Goal: Information Seeking & Learning: Find specific fact

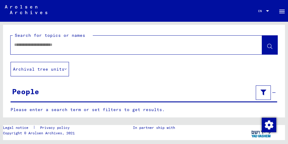
click at [39, 47] on input "text" at bounding box center [130, 45] width 233 height 6
type input "**********"
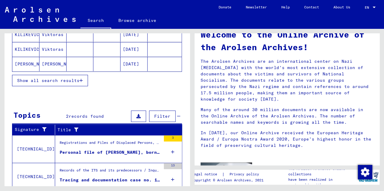
scroll to position [124, 0]
click at [60, 78] on span "Show all search results" at bounding box center [48, 80] width 62 height 5
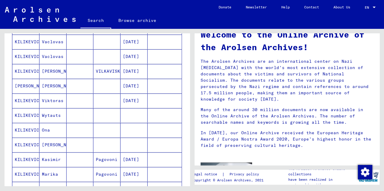
scroll to position [305, 0]
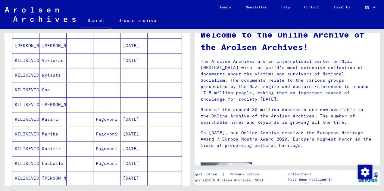
click at [132, 132] on mat-cell "[DATE]" at bounding box center [133, 134] width 27 height 14
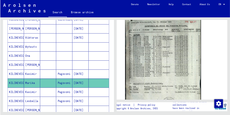
scroll to position [160, 0]
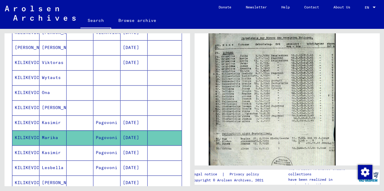
click at [251, 83] on img at bounding box center [271, 114] width 127 height 176
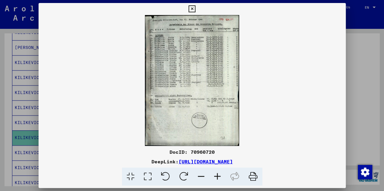
click at [186, 61] on img at bounding box center [192, 80] width 307 height 131
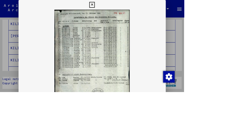
scroll to position [309, 0]
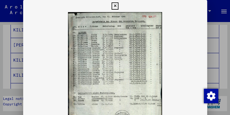
click at [116, 7] on icon at bounding box center [115, 5] width 7 height 7
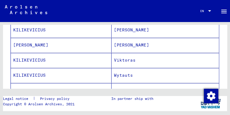
click at [34, 56] on mat-cell "KILIKEVICIUS" at bounding box center [61, 60] width 101 height 15
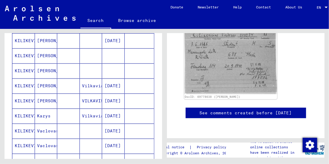
scroll to position [172, 0]
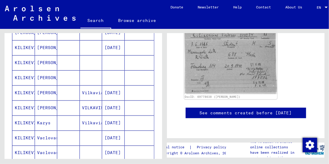
click at [40, 89] on mat-cell "[PERSON_NAME]" at bounding box center [46, 92] width 23 height 15
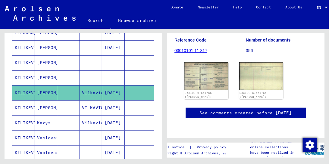
scroll to position [86, 0]
click at [215, 85] on img at bounding box center [206, 75] width 46 height 29
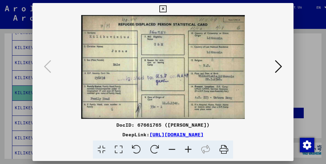
click at [280, 69] on icon at bounding box center [278, 66] width 7 height 14
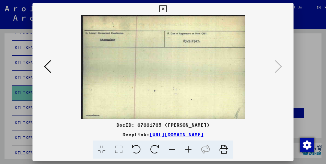
click at [53, 66] on img at bounding box center [163, 67] width 220 height 104
click at [47, 66] on icon at bounding box center [47, 66] width 7 height 14
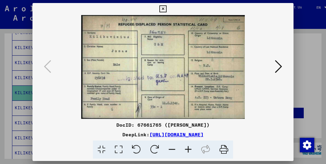
click at [165, 8] on icon at bounding box center [163, 8] width 7 height 7
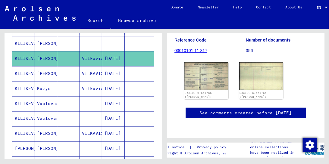
scroll to position [206, 0]
click at [44, 84] on mat-cell "Kazys" at bounding box center [46, 88] width 23 height 15
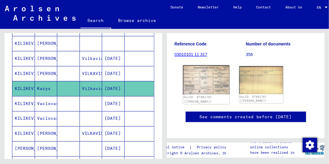
scroll to position [86, 0]
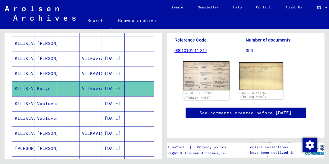
click at [211, 91] on img at bounding box center [206, 75] width 46 height 29
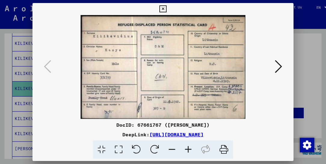
click at [279, 67] on icon at bounding box center [278, 66] width 7 height 14
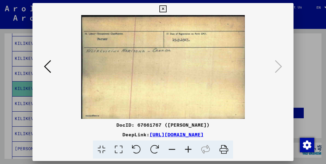
click at [42, 64] on button at bounding box center [47, 66] width 11 height 17
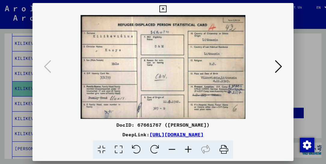
click at [163, 8] on icon at bounding box center [163, 8] width 7 height 7
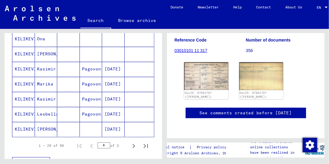
scroll to position [344, 0]
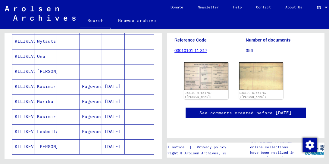
click at [46, 95] on mat-cell "Marika" at bounding box center [46, 101] width 23 height 15
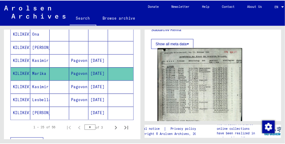
scroll to position [138, 0]
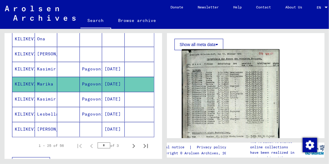
click at [223, 82] on img at bounding box center [231, 117] width 98 height 136
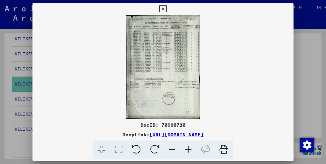
click at [159, 59] on img at bounding box center [163, 67] width 261 height 104
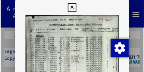
scroll to position [363, 0]
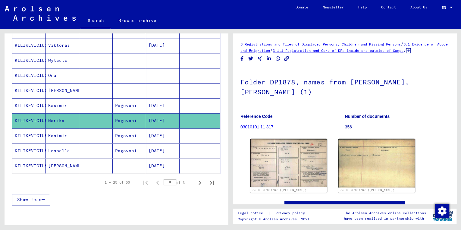
click at [40, 143] on mat-cell "KILIKEVICIUS" at bounding box center [28, 150] width 33 height 15
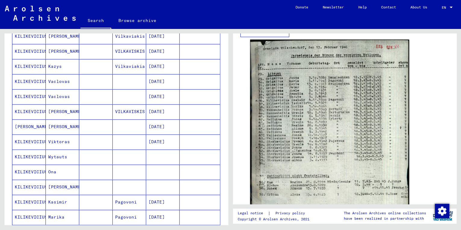
scroll to position [397, 0]
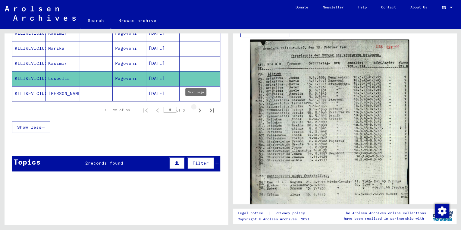
click at [198, 108] on icon "Next page" at bounding box center [199, 110] width 3 height 4
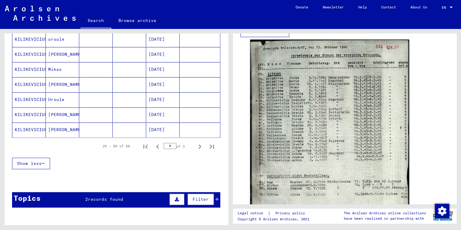
scroll to position [361, 0]
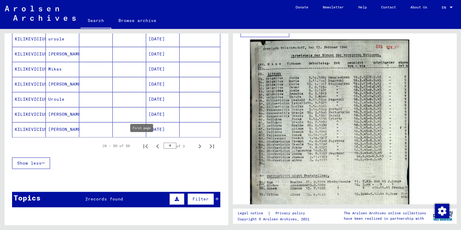
click at [141, 143] on icon "First page" at bounding box center [145, 146] width 8 height 8
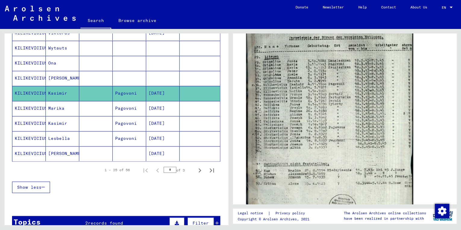
scroll to position [144, 0]
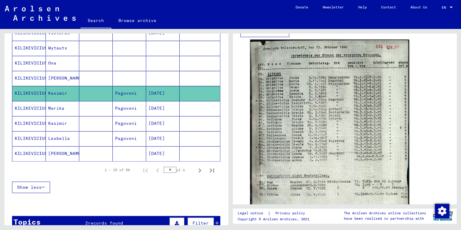
click at [71, 119] on mat-cell "Kasimir" at bounding box center [62, 123] width 33 height 15
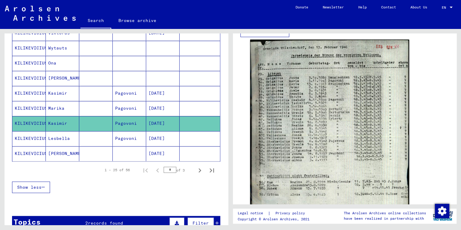
click at [73, 119] on mat-cell "Kasimir" at bounding box center [62, 123] width 33 height 15
click at [85, 92] on mat-cell at bounding box center [95, 93] width 33 height 15
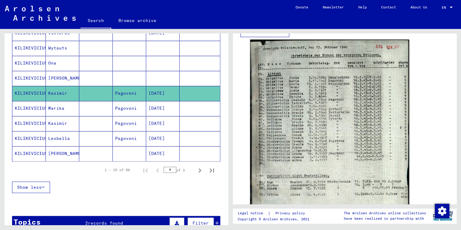
click at [85, 92] on mat-cell at bounding box center [95, 93] width 33 height 15
click at [84, 101] on mat-cell at bounding box center [95, 108] width 33 height 15
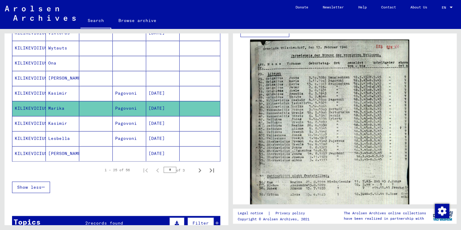
click at [84, 101] on mat-cell at bounding box center [95, 108] width 33 height 15
click at [92, 133] on mat-cell at bounding box center [95, 138] width 33 height 15
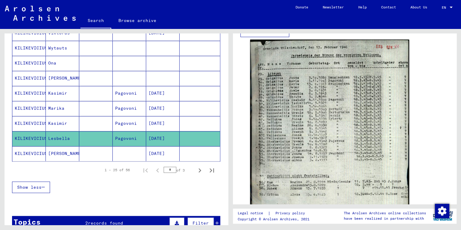
click at [92, 132] on mat-cell at bounding box center [95, 138] width 33 height 15
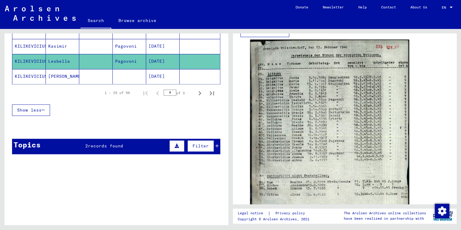
scroll to position [418, 0]
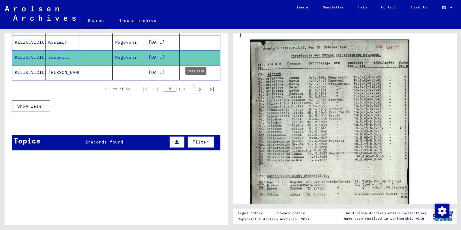
click at [195, 85] on icon "Next page" at bounding box center [199, 89] width 8 height 8
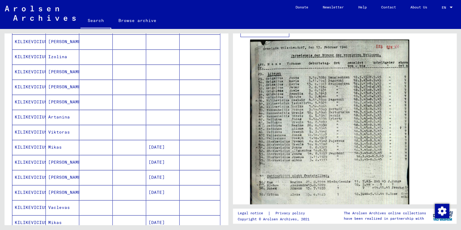
scroll to position [129, 0]
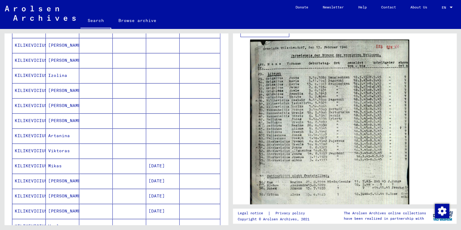
click at [54, 74] on mat-cell "Izolina" at bounding box center [62, 75] width 33 height 15
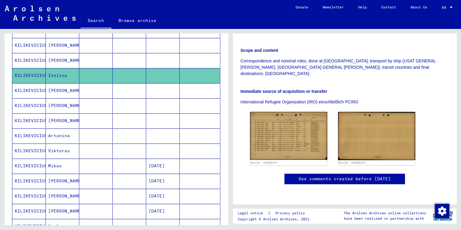
scroll to position [169, 0]
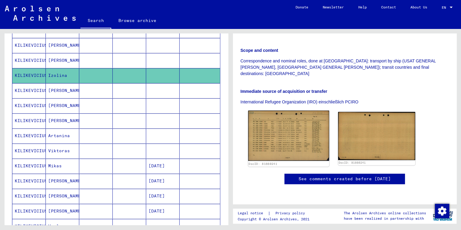
click at [272, 110] on img at bounding box center [288, 135] width 81 height 50
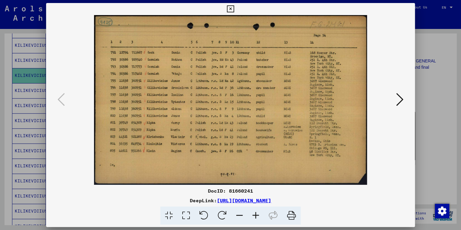
click at [228, 7] on icon at bounding box center [230, 8] width 7 height 7
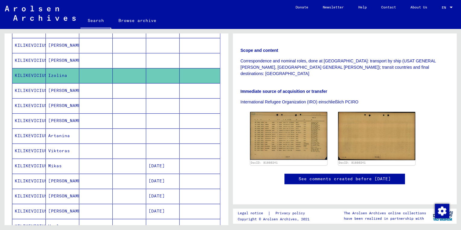
click at [193, 14] on div "Search Browse archive" at bounding box center [184, 21] width 208 height 16
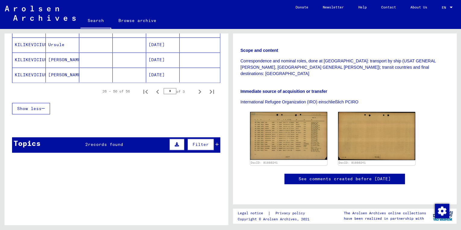
scroll to position [418, 0]
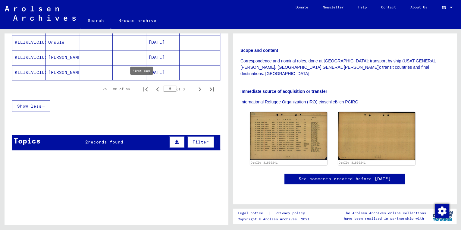
click at [144, 85] on icon "First page" at bounding box center [145, 89] width 8 height 8
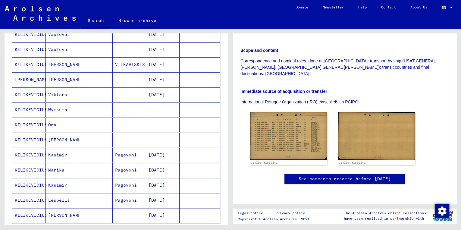
scroll to position [274, 0]
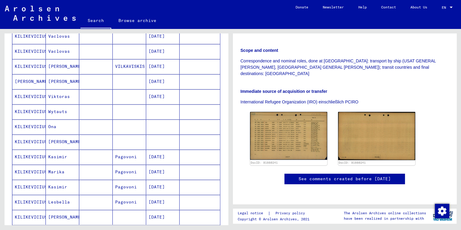
click at [53, 143] on mat-cell "Marika" at bounding box center [62, 171] width 33 height 15
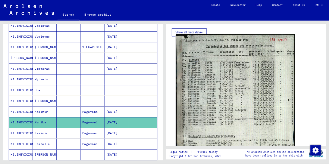
scroll to position [144, 0]
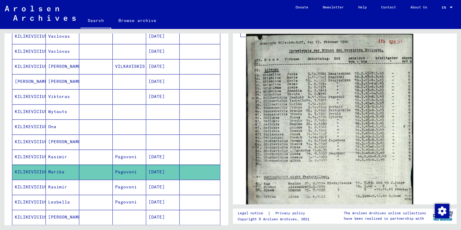
click at [287, 108] on img at bounding box center [329, 150] width 167 height 232
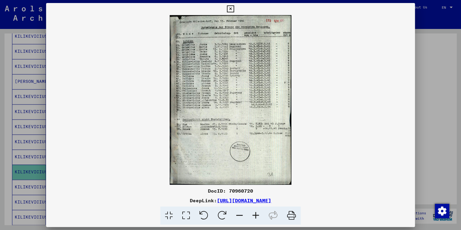
click at [209, 65] on img at bounding box center [230, 99] width 368 height 169
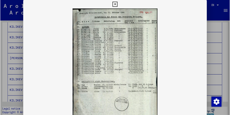
scroll to position [275, 0]
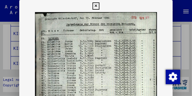
click at [92, 60] on img at bounding box center [96, 96] width 154 height 169
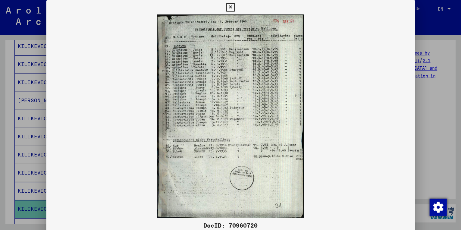
scroll to position [272, 0]
click at [195, 8] on icon at bounding box center [191, 5] width 7 height 7
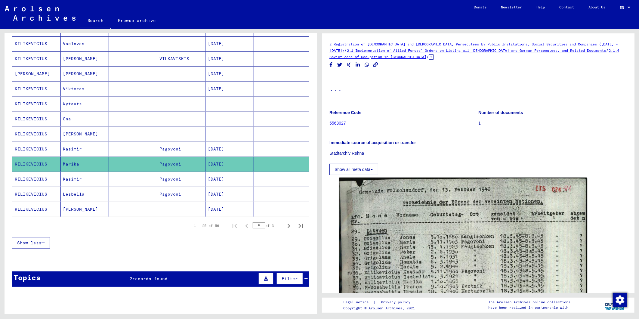
scroll to position [302, 0]
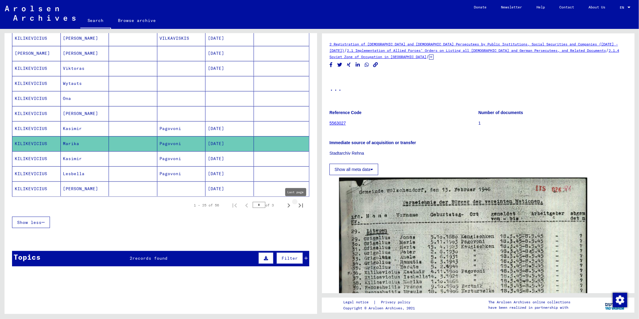
click at [287, 143] on icon "Last page" at bounding box center [301, 205] width 8 height 8
type input "*"
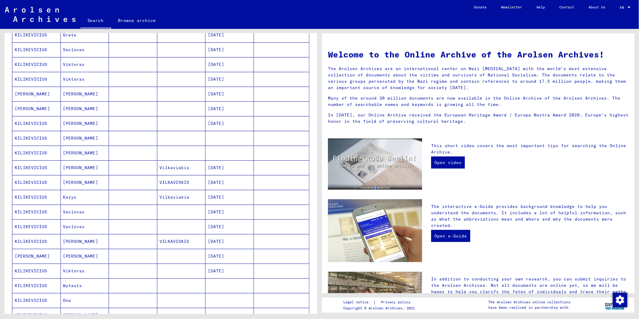
scroll to position [301, 0]
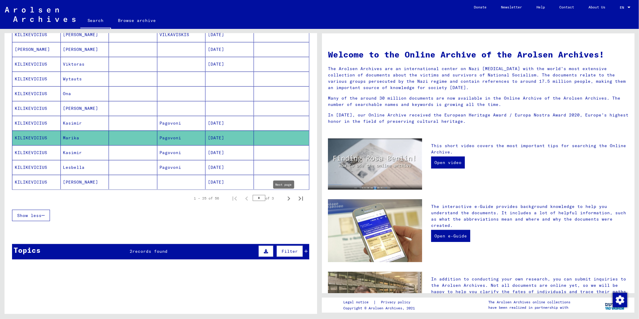
click at [285, 202] on icon "Next page" at bounding box center [289, 198] width 8 height 8
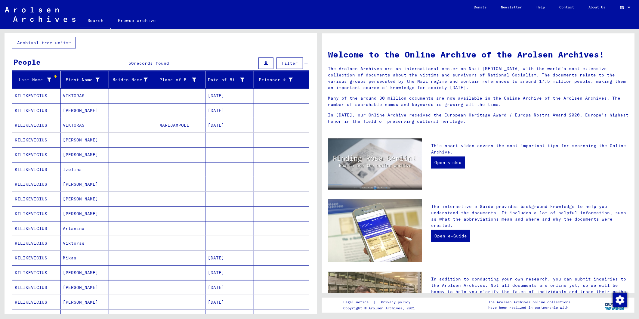
scroll to position [327, 0]
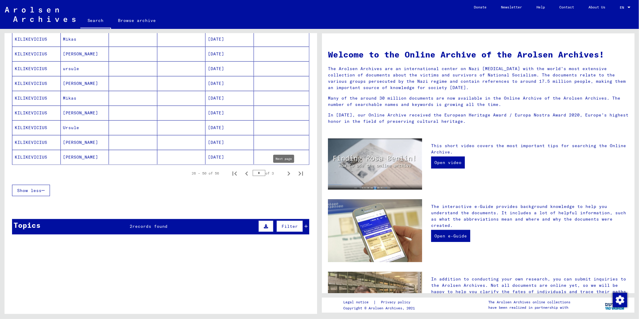
click at [285, 173] on icon "Next page" at bounding box center [289, 173] width 8 height 8
type input "*"
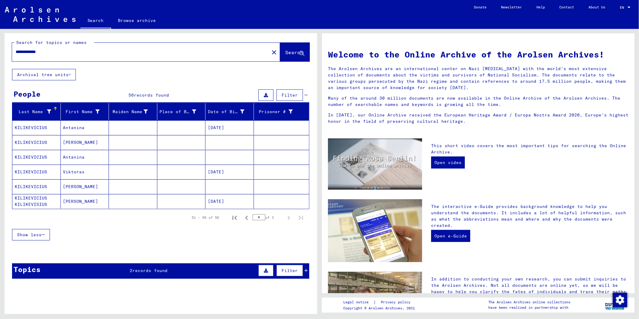
scroll to position [0, 0]
